Goal: Task Accomplishment & Management: Complete application form

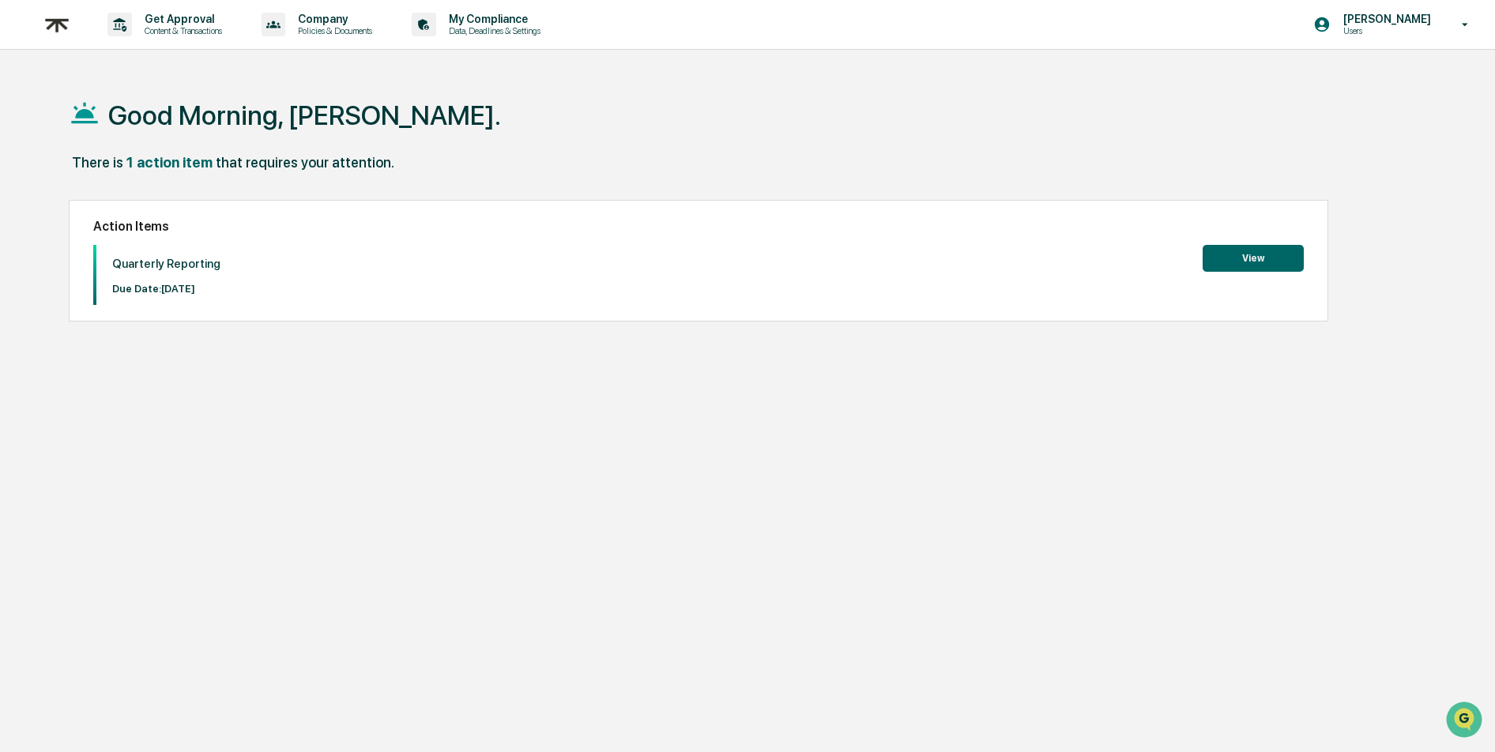
click at [1236, 255] on button "View" at bounding box center [1252, 258] width 101 height 27
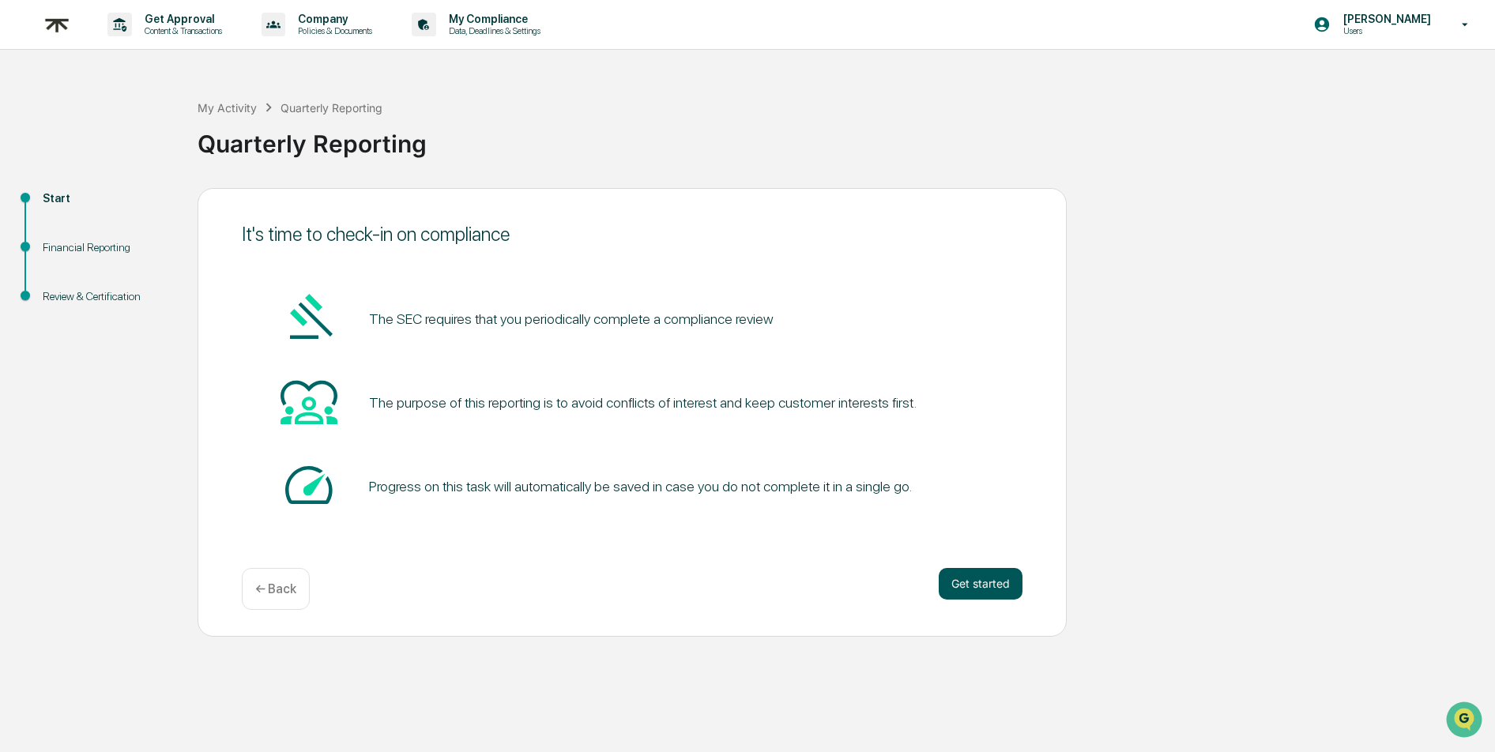
click at [976, 582] on button "Get started" at bounding box center [980, 584] width 84 height 32
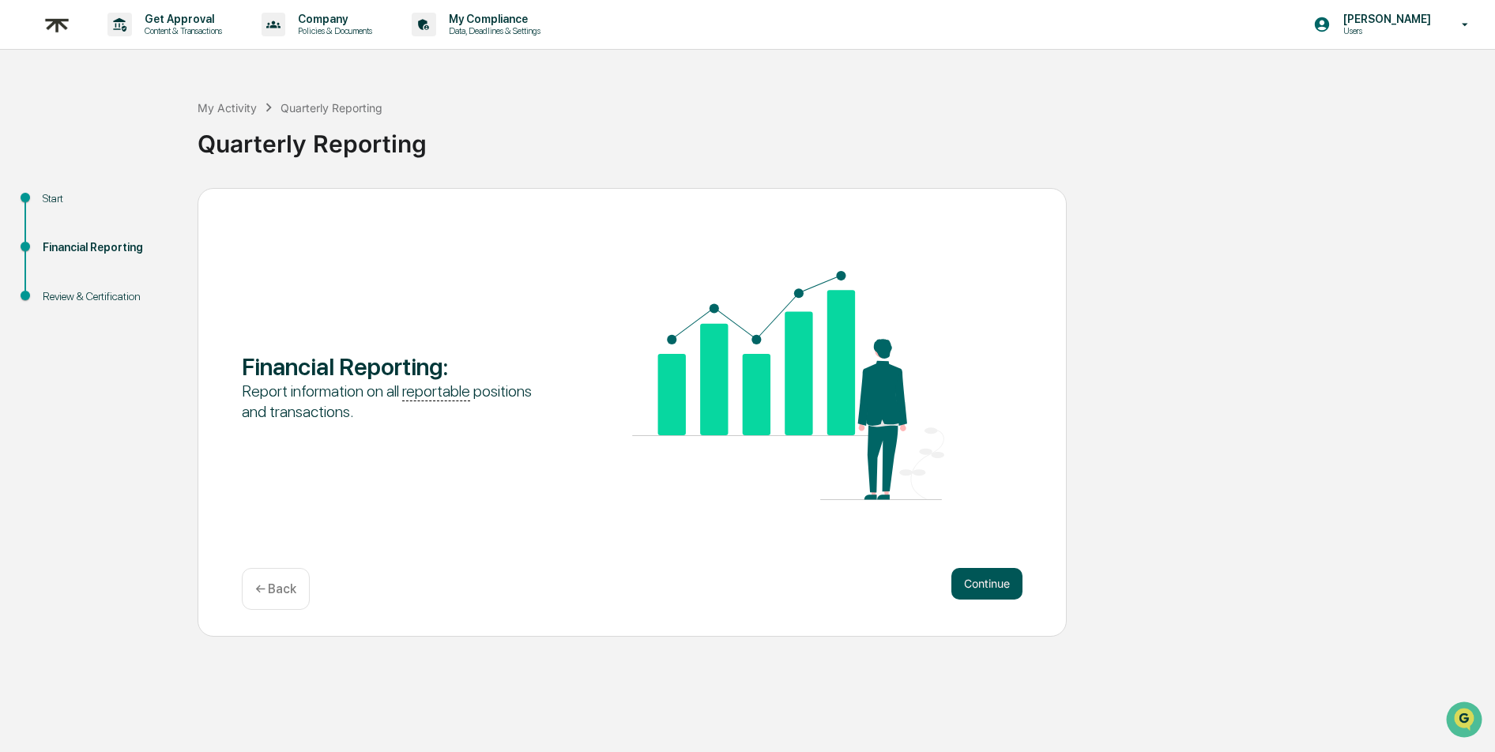
click at [983, 583] on button "Continue" at bounding box center [986, 584] width 71 height 32
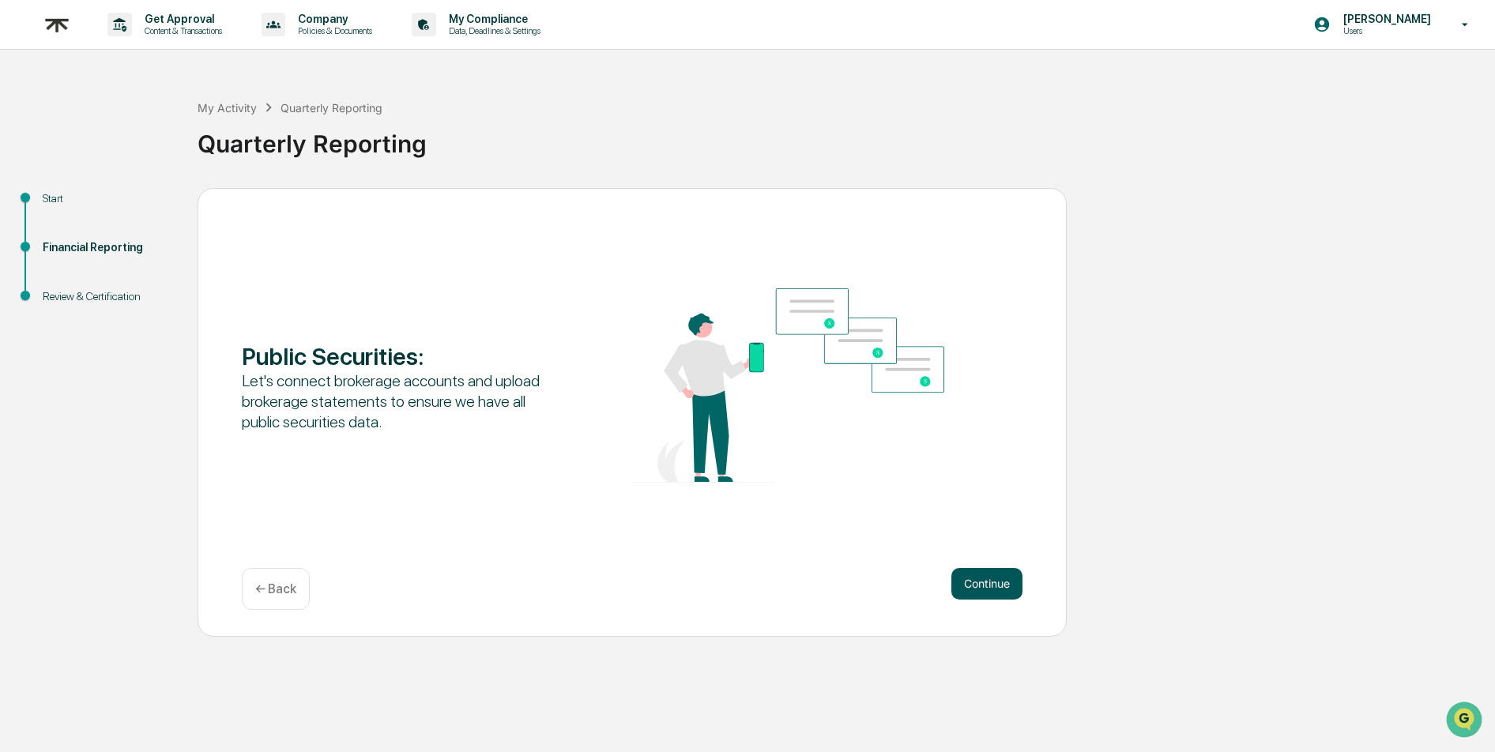
click at [1005, 582] on button "Continue" at bounding box center [986, 584] width 71 height 32
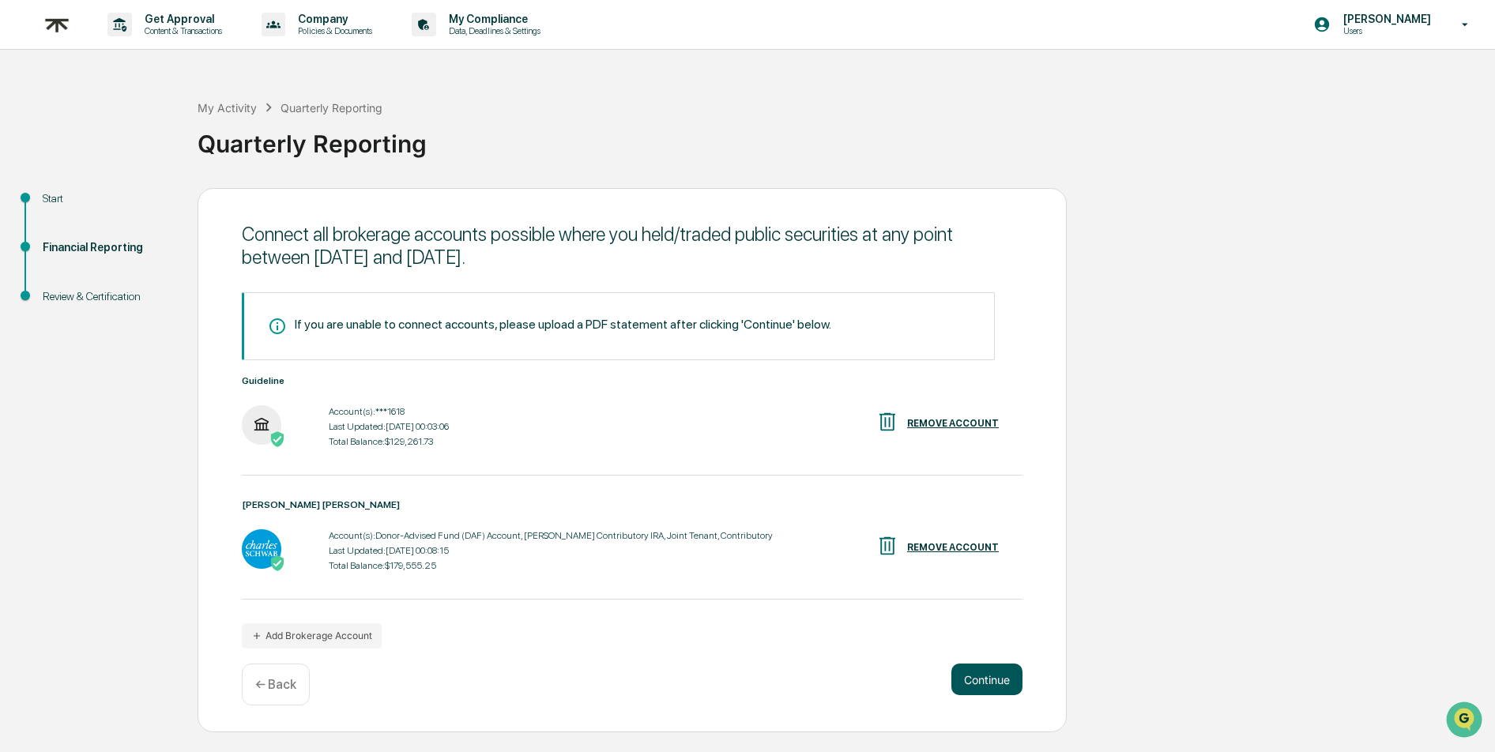
click at [980, 690] on button "Continue" at bounding box center [986, 680] width 71 height 32
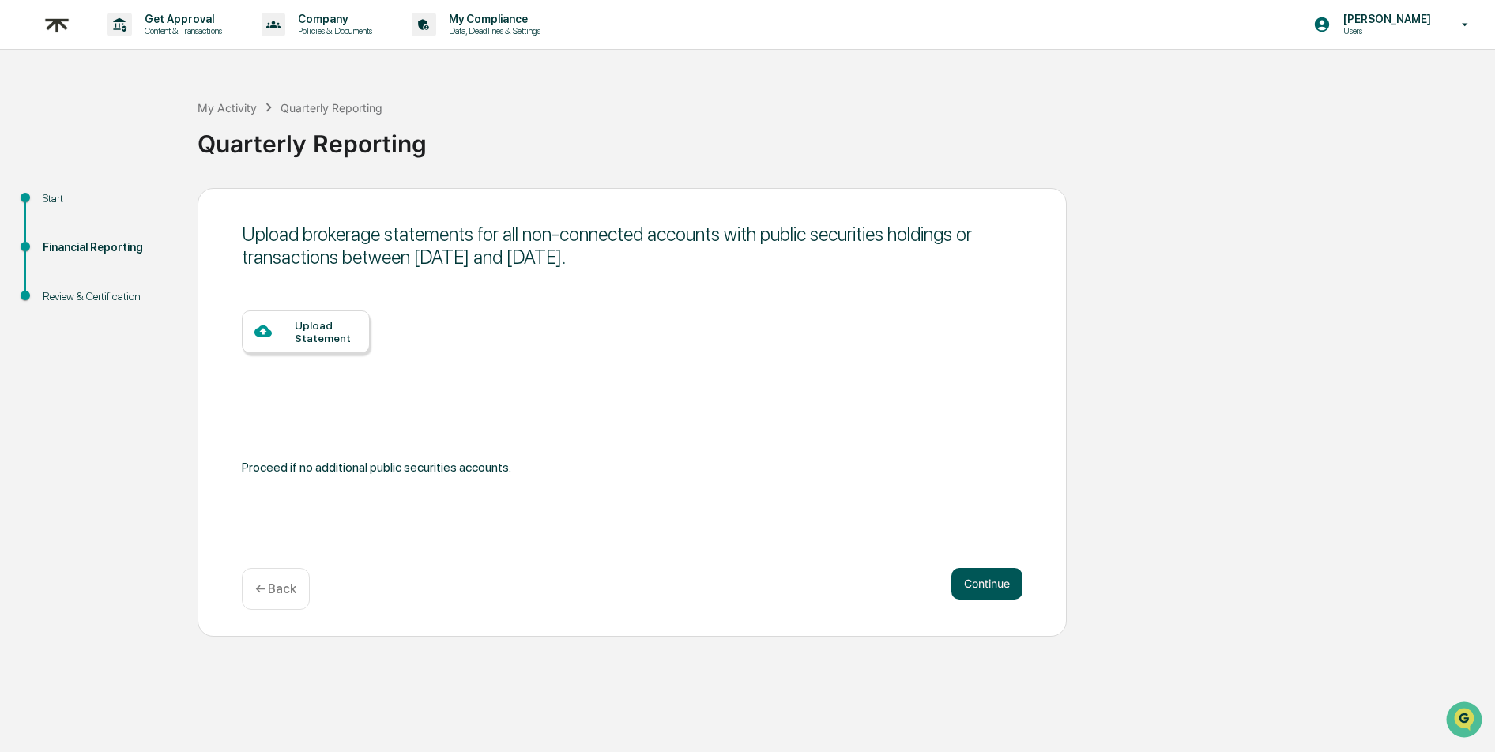
click at [985, 581] on button "Continue" at bounding box center [986, 584] width 71 height 32
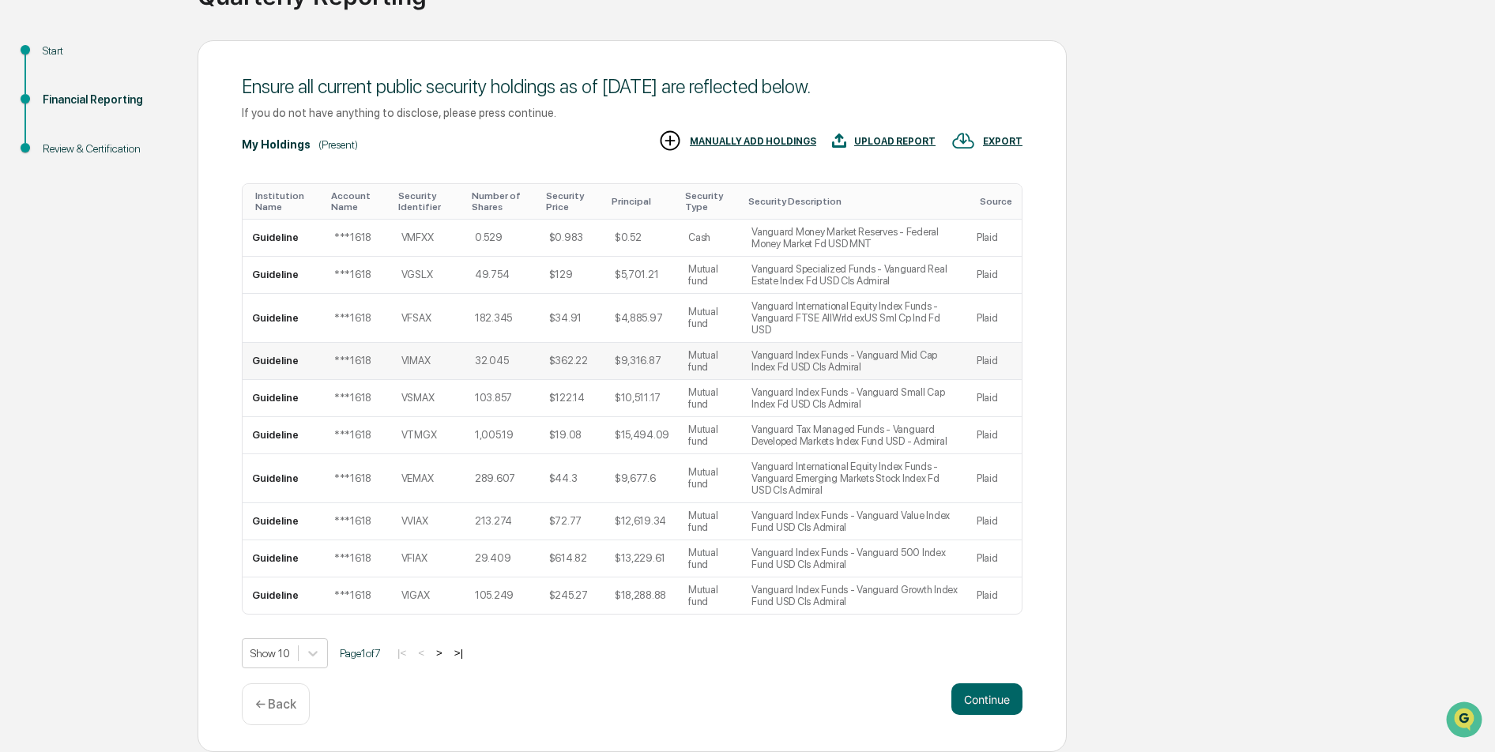
scroll to position [165, 0]
click at [978, 698] on button "Continue" at bounding box center [986, 699] width 71 height 32
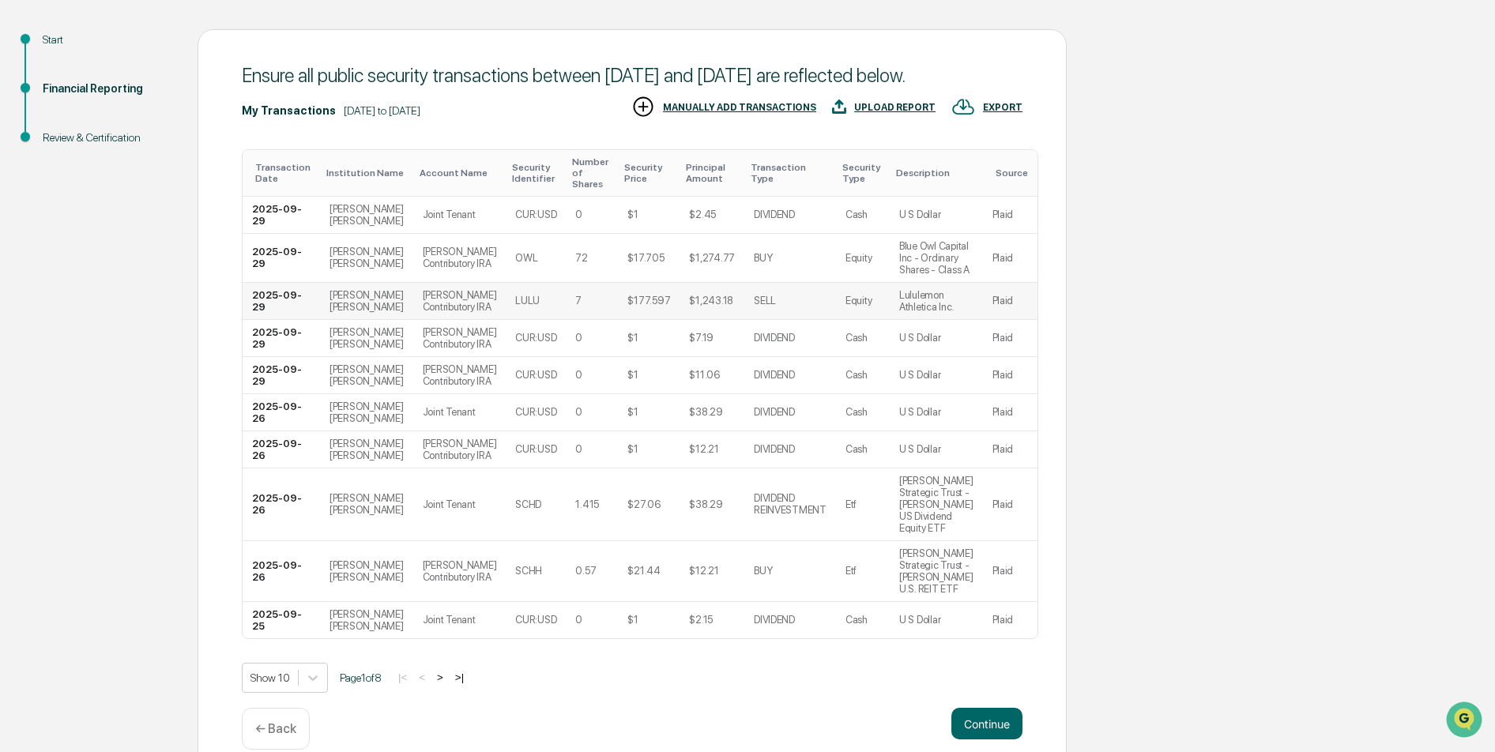
scroll to position [291, 0]
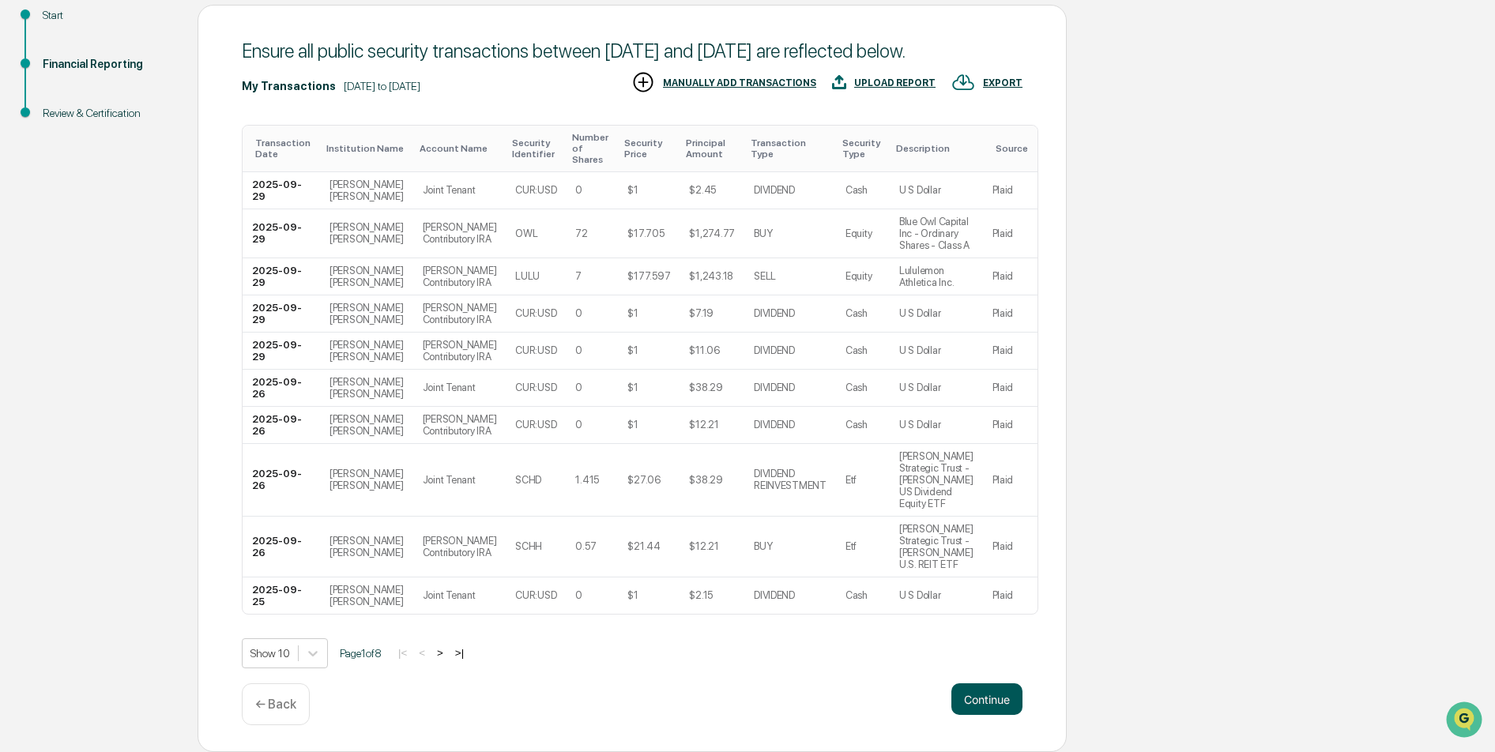
click at [988, 698] on button "Continue" at bounding box center [986, 699] width 71 height 32
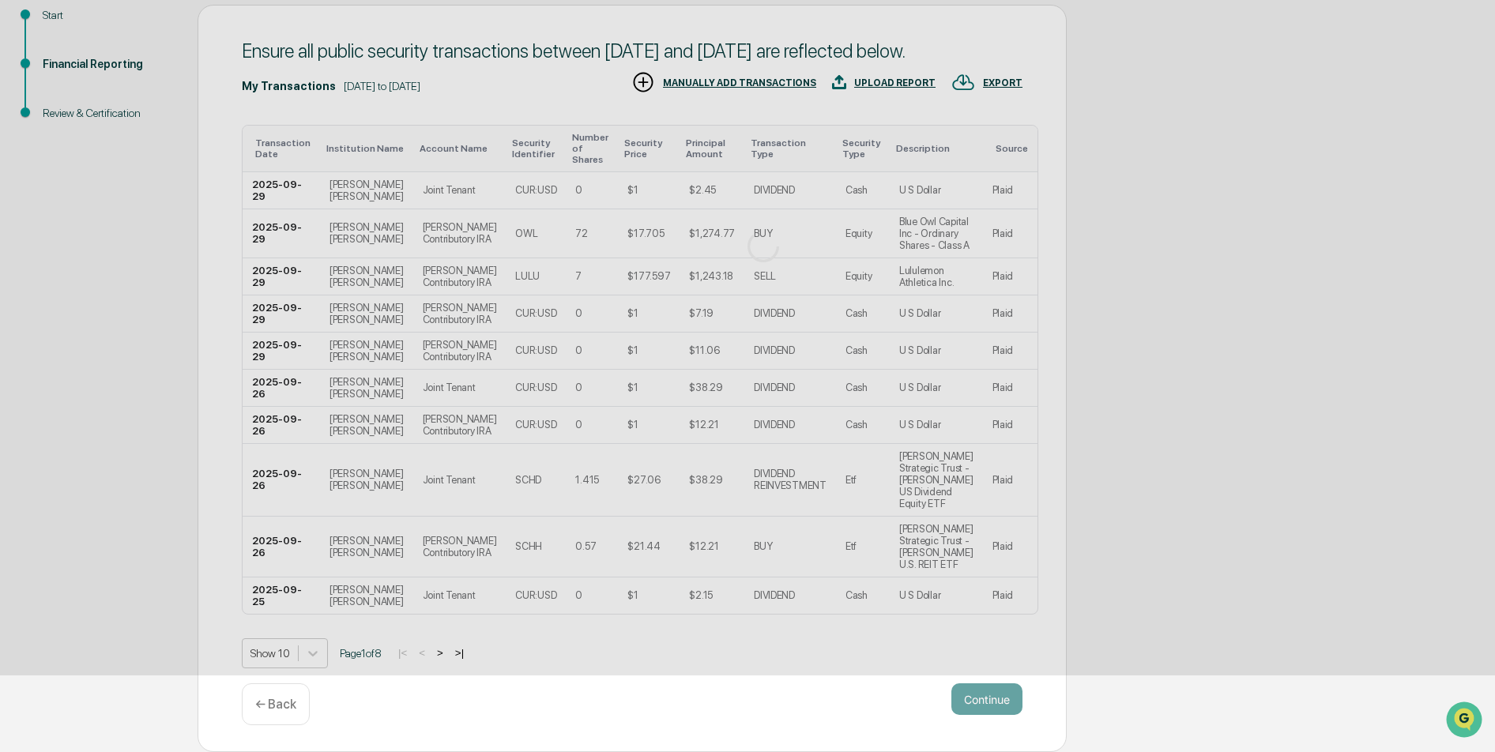
scroll to position [0, 0]
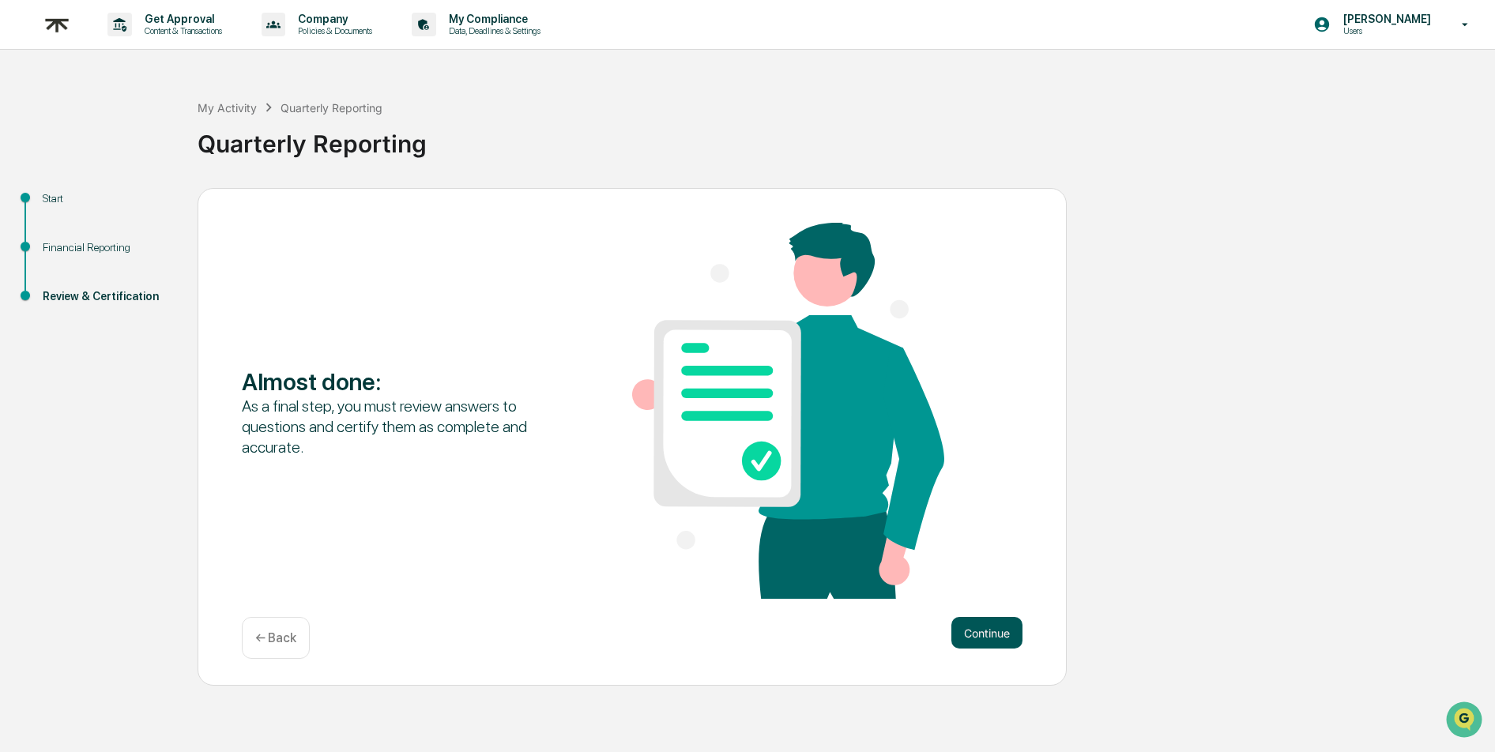
click at [970, 637] on button "Continue" at bounding box center [986, 633] width 71 height 32
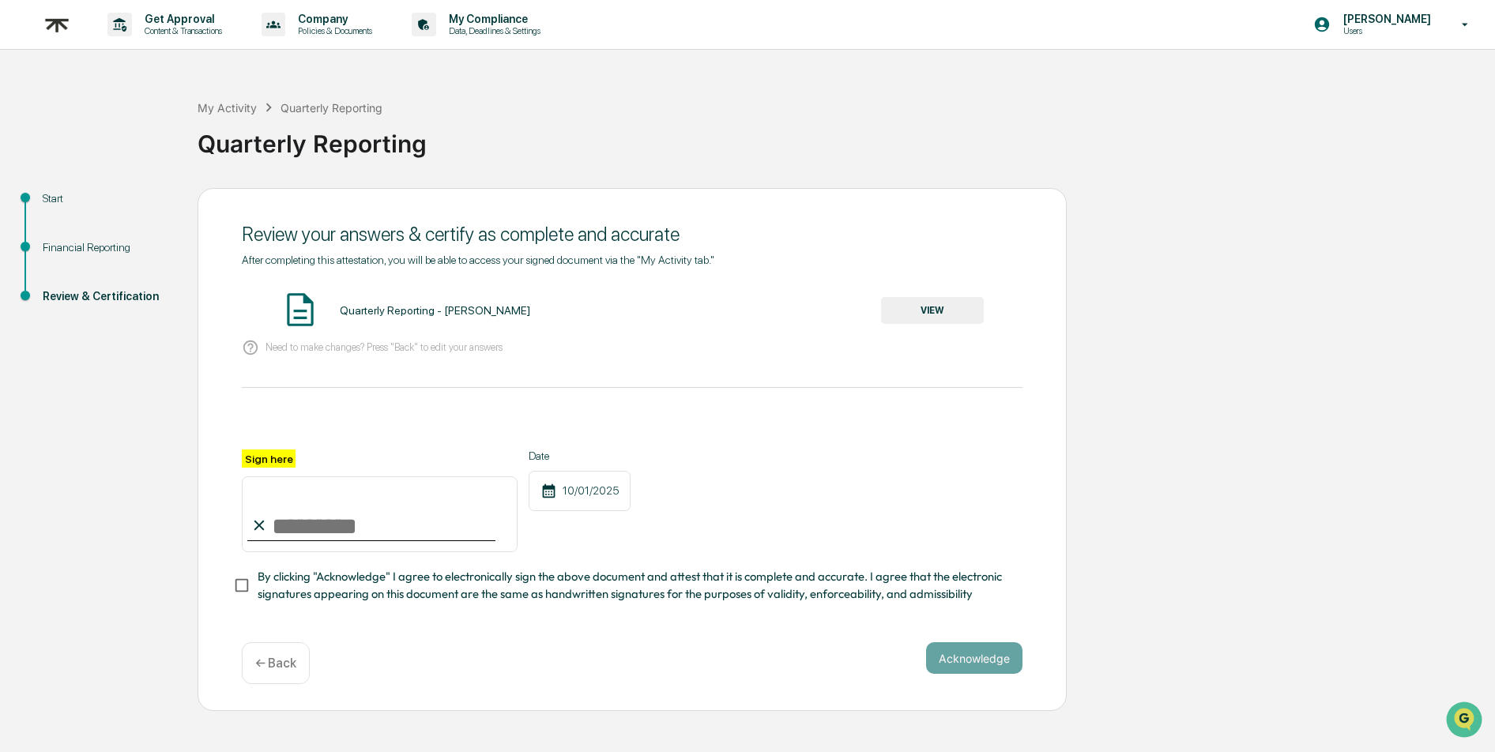
click at [330, 512] on input "Sign here" at bounding box center [380, 514] width 276 height 76
type input "**********"
click at [954, 656] on button "Acknowledge" at bounding box center [974, 658] width 96 height 32
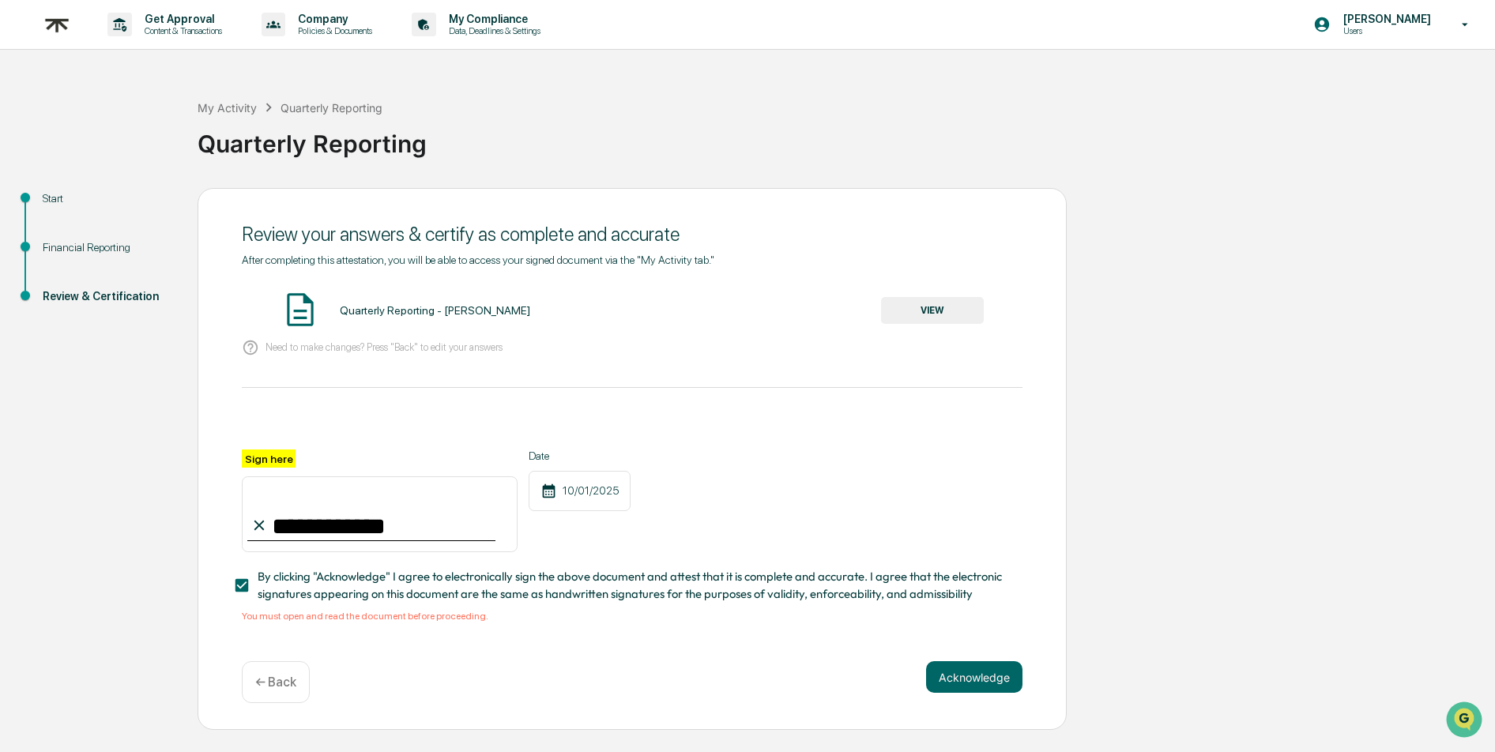
click at [926, 303] on button "VIEW" at bounding box center [932, 310] width 103 height 27
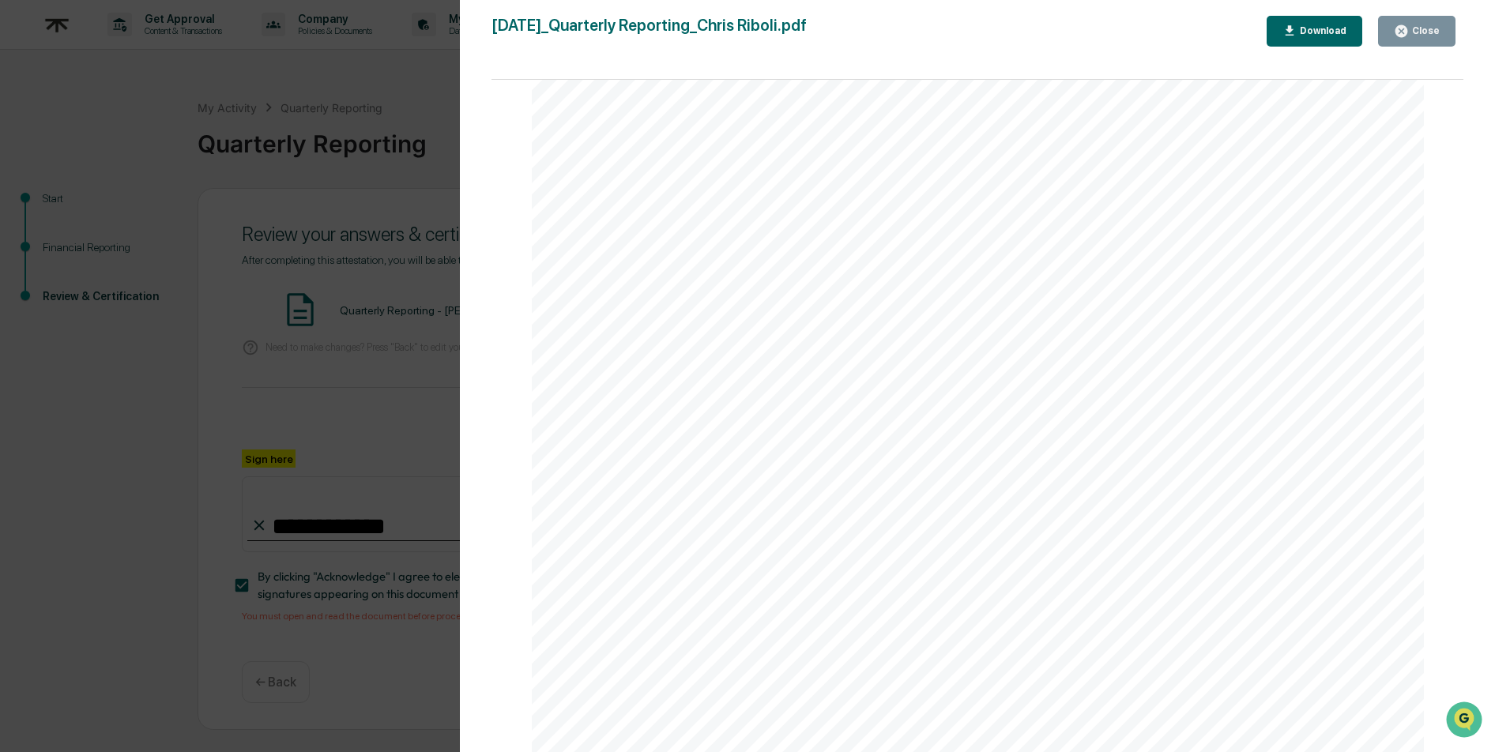
scroll to position [7198, 0]
click at [1422, 33] on div "Close" at bounding box center [1423, 30] width 31 height 11
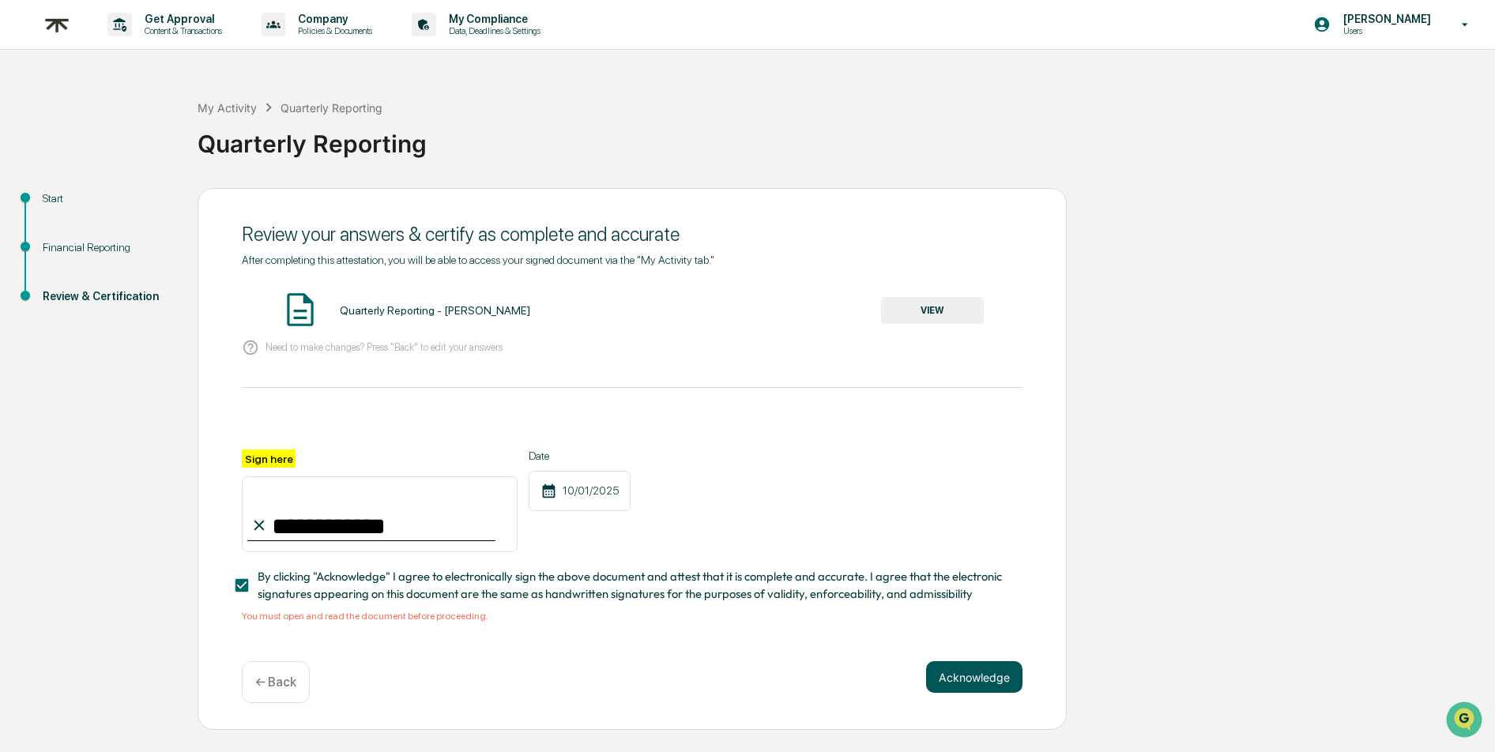
click at [974, 674] on button "Acknowledge" at bounding box center [974, 677] width 96 height 32
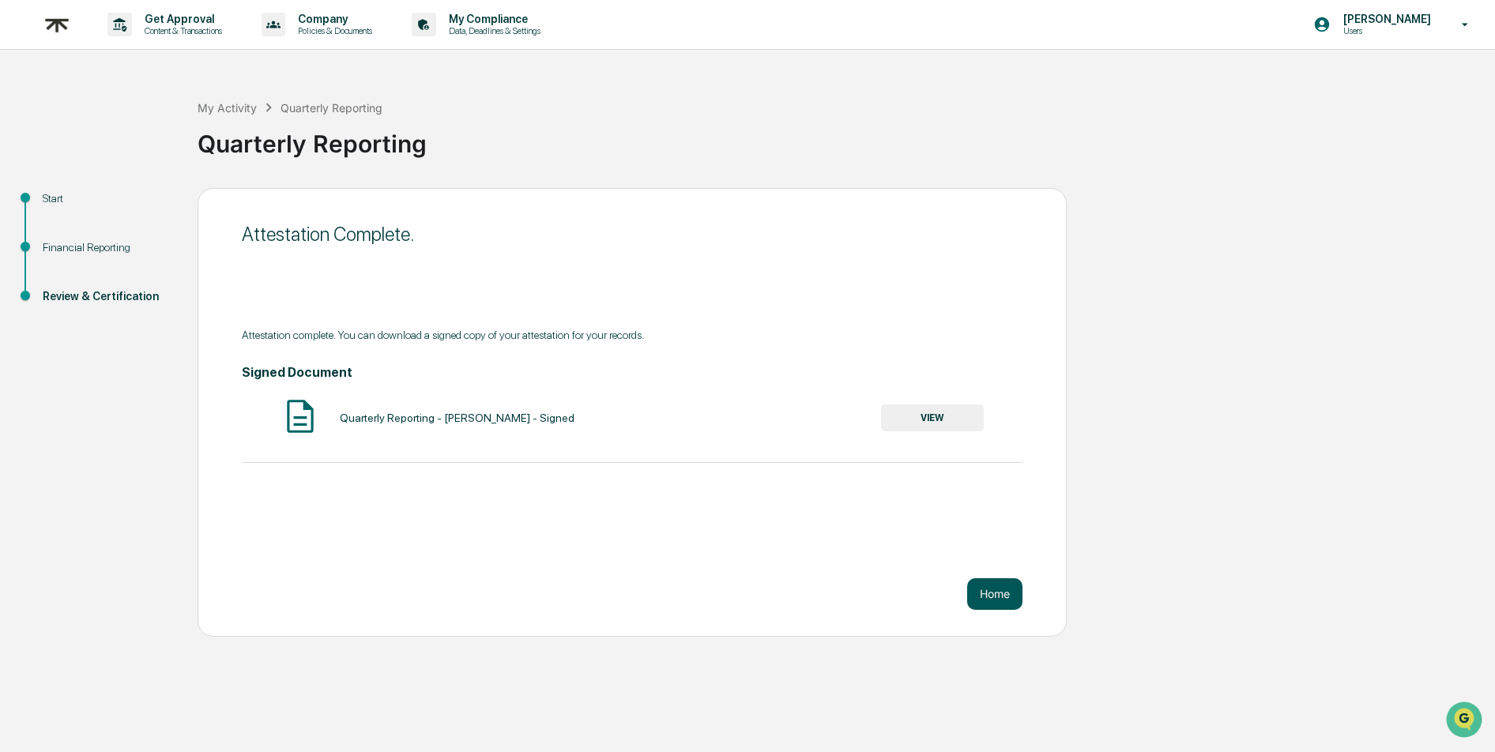
click at [991, 593] on button "Home" at bounding box center [994, 594] width 55 height 32
